Goal: Task Accomplishment & Management: Manage account settings

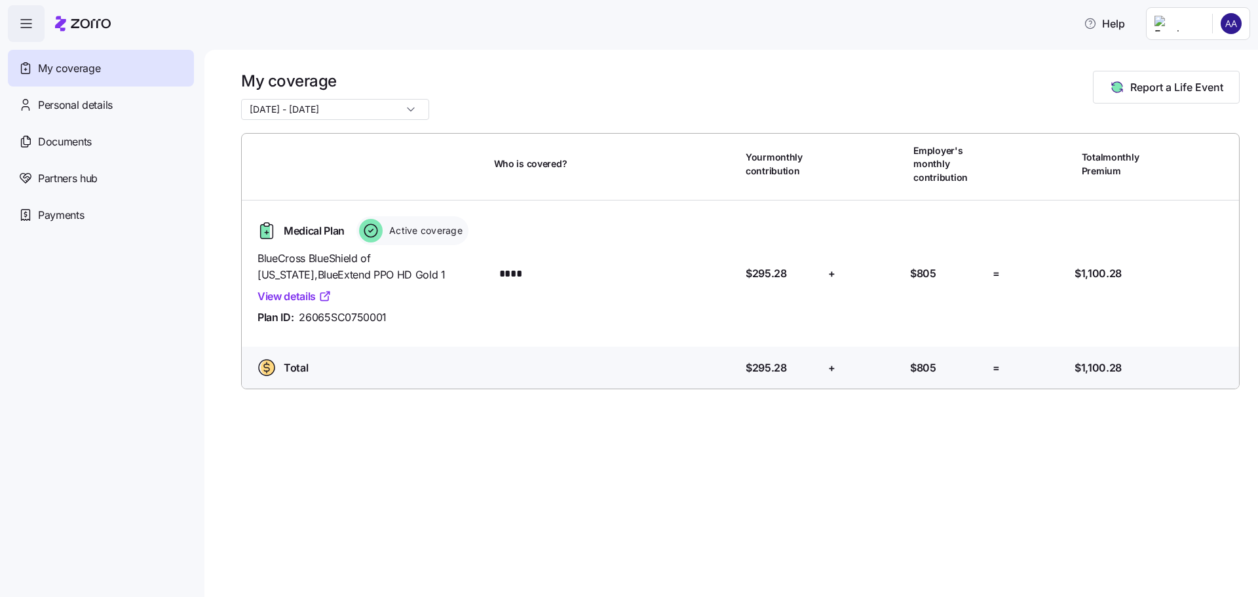
click at [1223, 29] on html "Help My coverage Personal details Documents Partners hub Payments My coverage […" at bounding box center [629, 294] width 1258 height 589
click at [1209, 57] on div "Admin view" at bounding box center [1187, 59] width 68 height 14
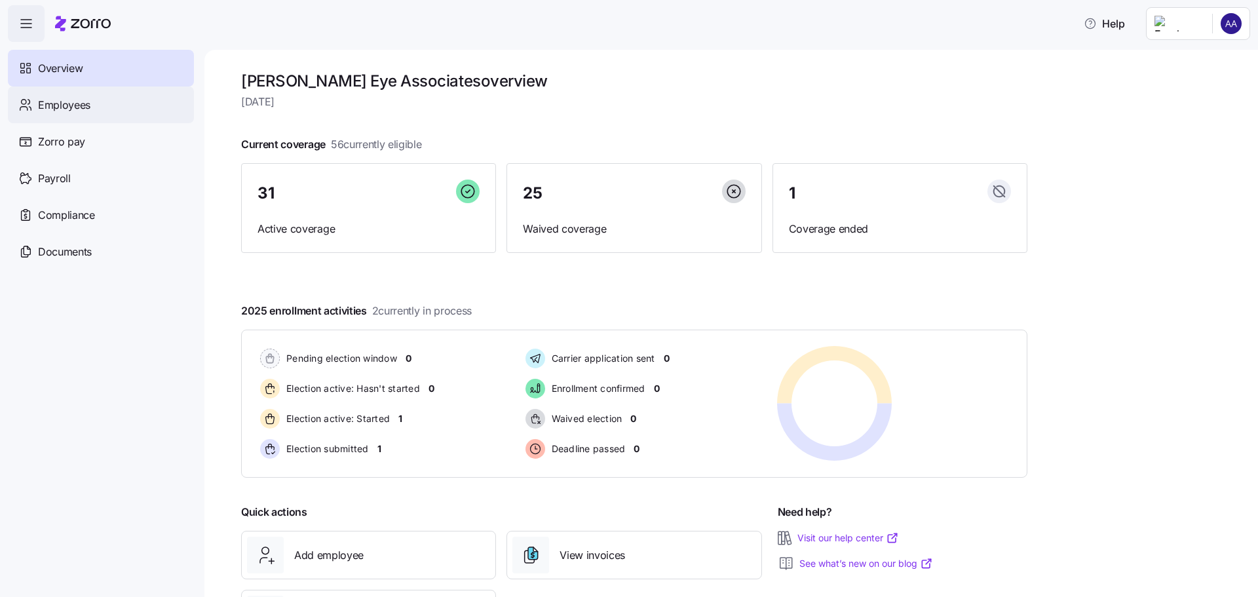
click at [77, 106] on span "Employees" at bounding box center [64, 105] width 52 height 16
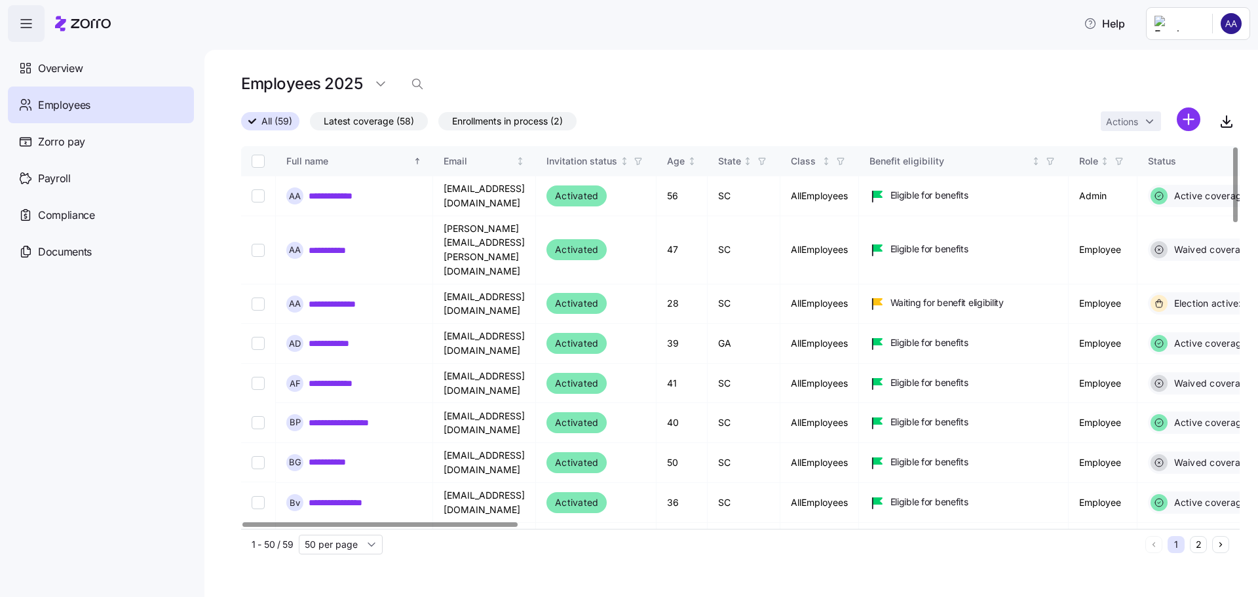
click at [242, 522] on div at bounding box center [380, 524] width 276 height 5
